Goal: Task Accomplishment & Management: Use online tool/utility

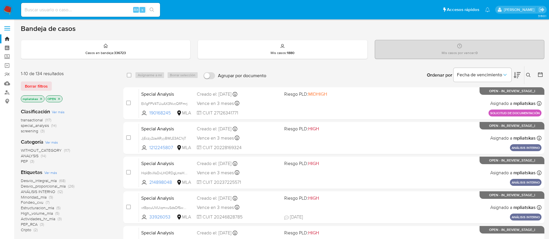
click at [530, 74] on button at bounding box center [529, 75] width 10 height 7
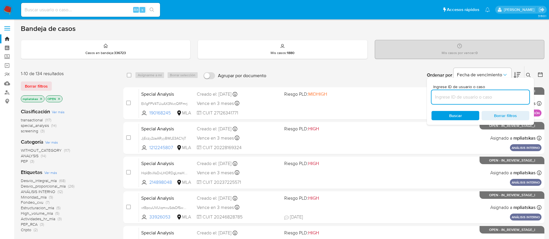
click at [466, 96] on input at bounding box center [480, 97] width 98 height 8
type input "fc4BzznCczCCl9oEtDHINc82"
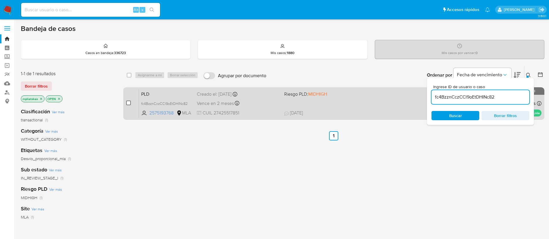
click at [130, 102] on input "checkbox" at bounding box center [128, 103] width 5 height 5
checkbox input "true"
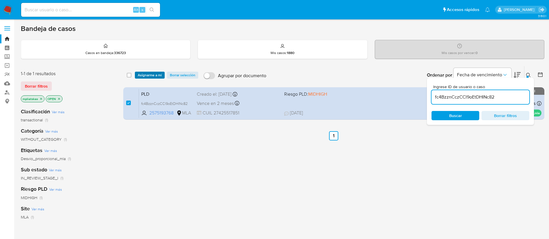
click at [143, 76] on span "Asignarme a mí" at bounding box center [150, 75] width 24 height 6
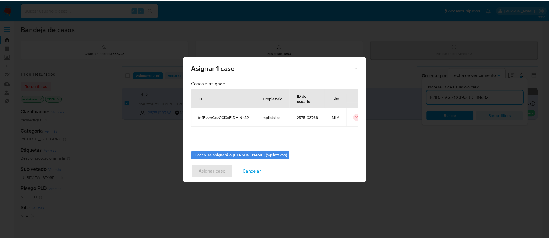
scroll to position [30, 0]
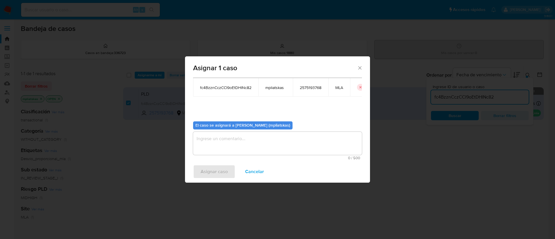
click at [258, 142] on textarea "assign-modal" at bounding box center [277, 143] width 169 height 23
click at [215, 171] on span "Asignar caso" at bounding box center [214, 171] width 27 height 13
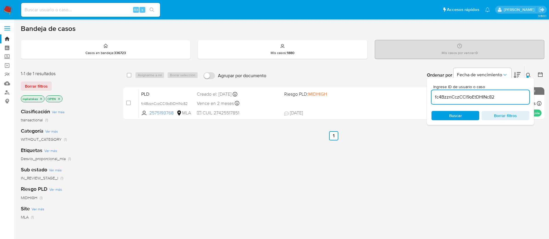
click at [12, 13] on img at bounding box center [8, 10] width 10 height 10
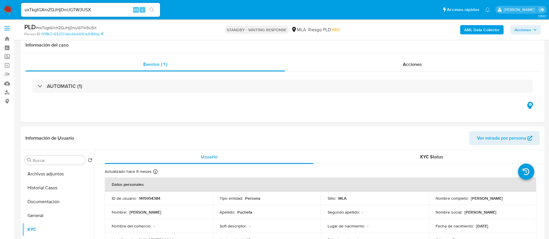
select select "10"
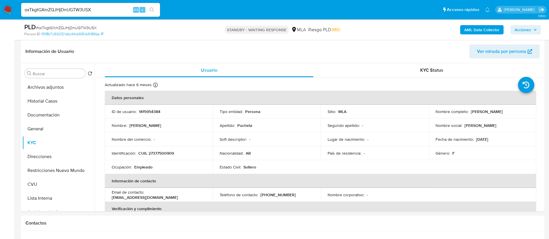
click at [100, 12] on input "oxTkgtGXmZQJHjDnUGTW3USX" at bounding box center [90, 10] width 139 height 8
paste input "fc4BzznCczCCl9oEtDHINc82"
type input "fc4BzznCczCCl9oEtDHINc82"
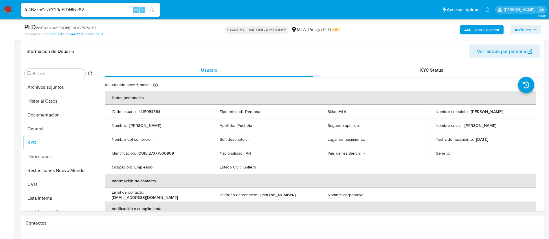
click at [151, 7] on button "search-icon" at bounding box center [152, 10] width 12 height 8
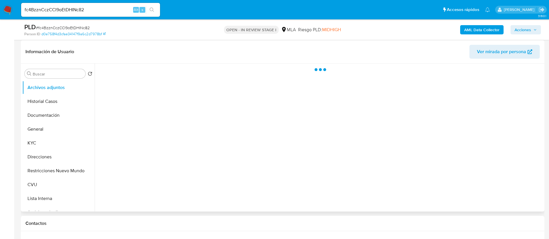
scroll to position [87, 0]
select select "10"
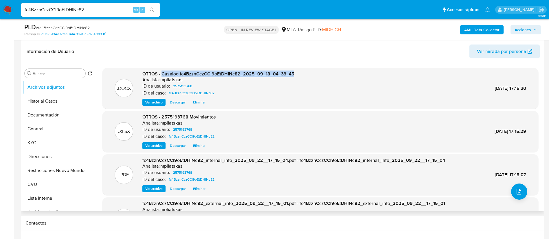
drag, startPoint x: 161, startPoint y: 73, endPoint x: 301, endPoint y: 71, distance: 139.4
click at [301, 71] on div ".DOCX OTROS - Caselog fc4BzznCczCCl9oEtDHINc82_2025_09_18_04_33_45 Analista: mp…" at bounding box center [320, 88] width 430 height 35
copy span "Caselog fc4BzznCczCCl9oEtDHINc82_2025_09_18_04_33_45"
click at [53, 165] on button "Restricciones Nuevo Mundo" at bounding box center [56, 171] width 68 height 14
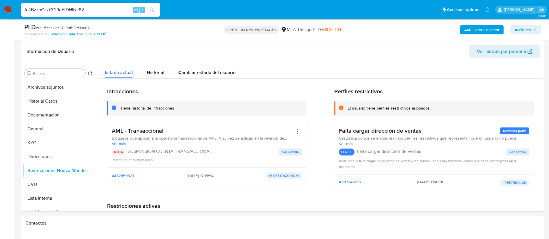
click at [518, 30] on span "Acciones" at bounding box center [522, 29] width 16 height 9
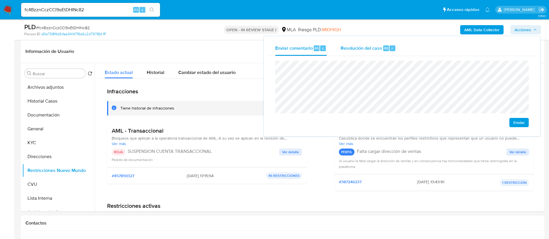
click at [371, 51] on span "Resolución del caso" at bounding box center [360, 48] width 41 height 7
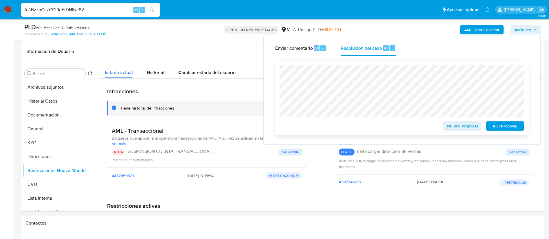
click at [493, 126] on span "ROI Proposal" at bounding box center [505, 126] width 30 height 8
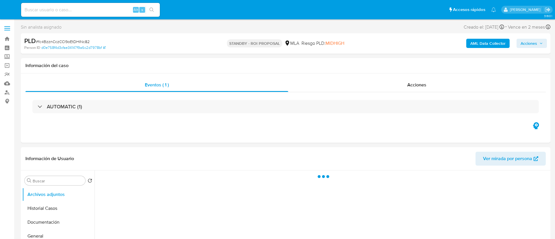
select select "10"
